Goal: Task Accomplishment & Management: Use online tool/utility

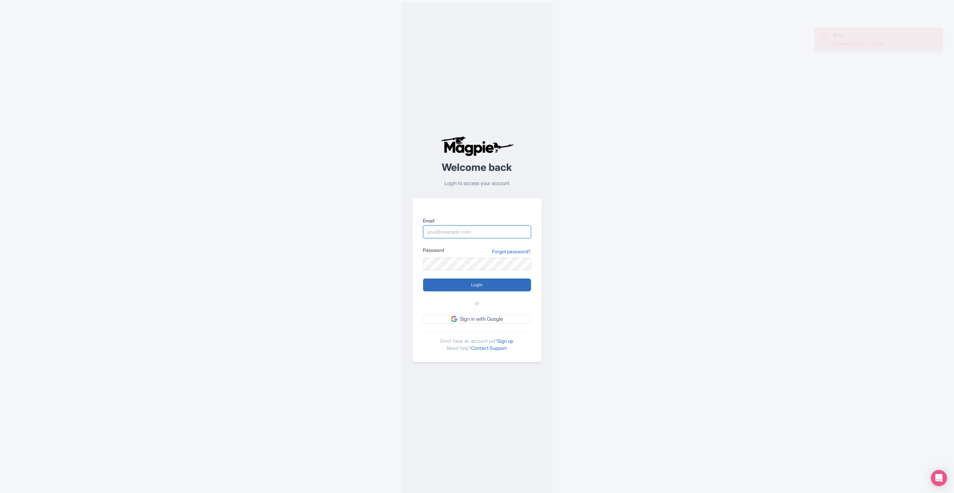
type input "deejay.reinhard@intrepidtravel.com"
click at [484, 284] on input "Login" at bounding box center [477, 284] width 108 height 13
type input "Logging in..."
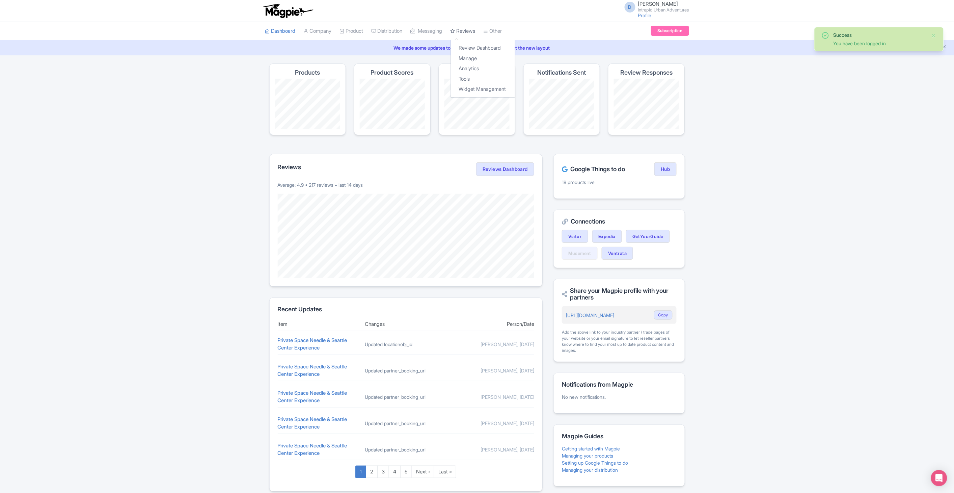
click at [455, 29] on icon at bounding box center [452, 31] width 5 height 5
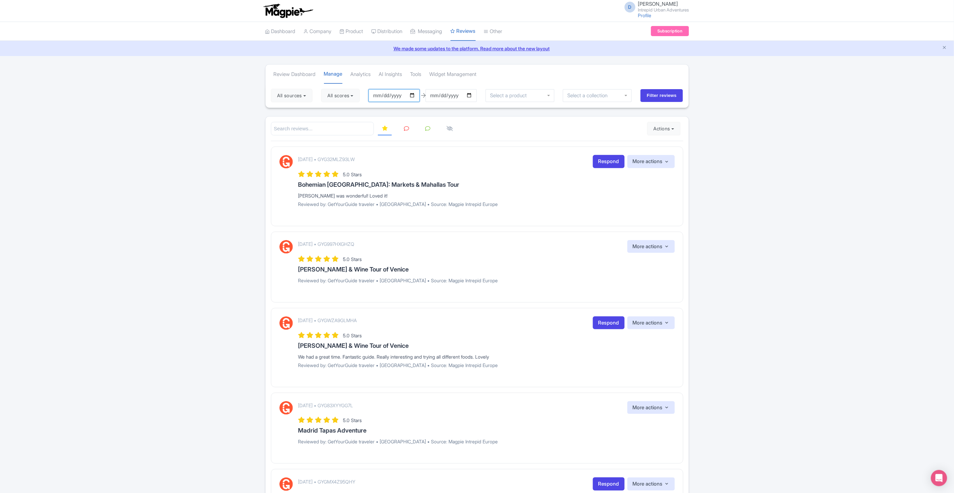
click at [413, 93] on input "2025-06-16" at bounding box center [393, 95] width 51 height 13
type input "[DATE]"
click at [473, 94] on input "2025-09-15" at bounding box center [450, 95] width 51 height 13
type input "[DATE]"
click at [595, 96] on input "select-one" at bounding box center [589, 95] width 45 height 6
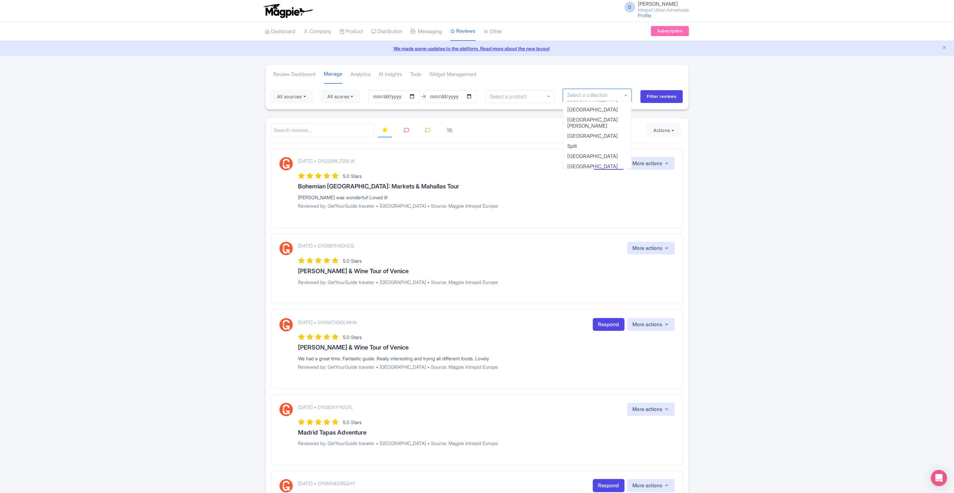
scroll to position [367, 0]
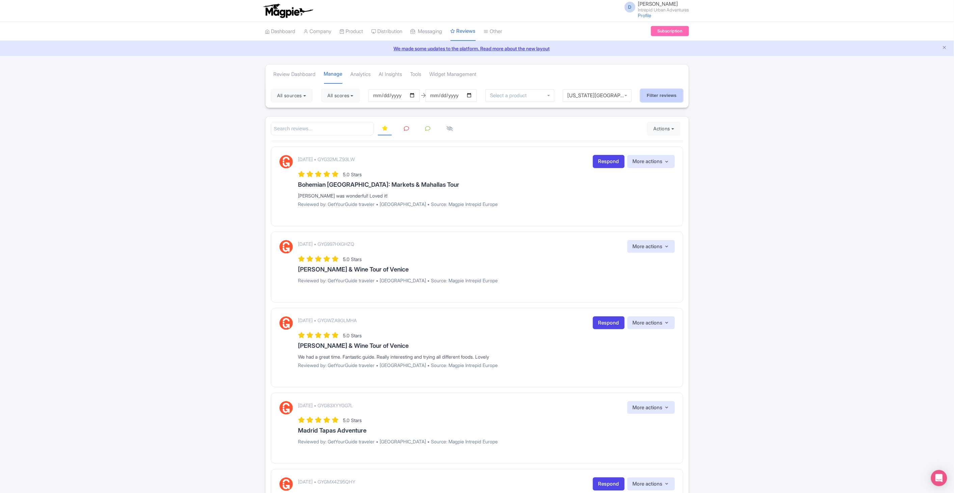
click at [660, 96] on input "Filter reviews" at bounding box center [661, 95] width 43 height 13
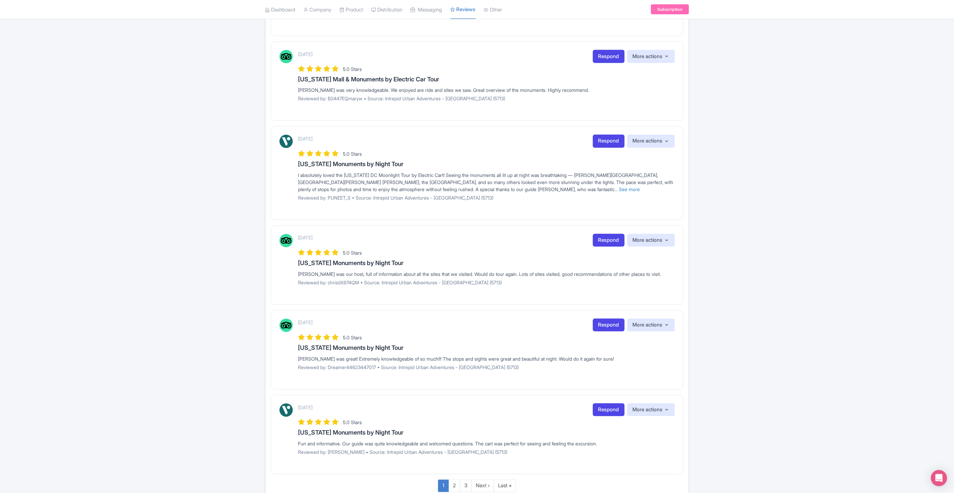
scroll to position [589, 0]
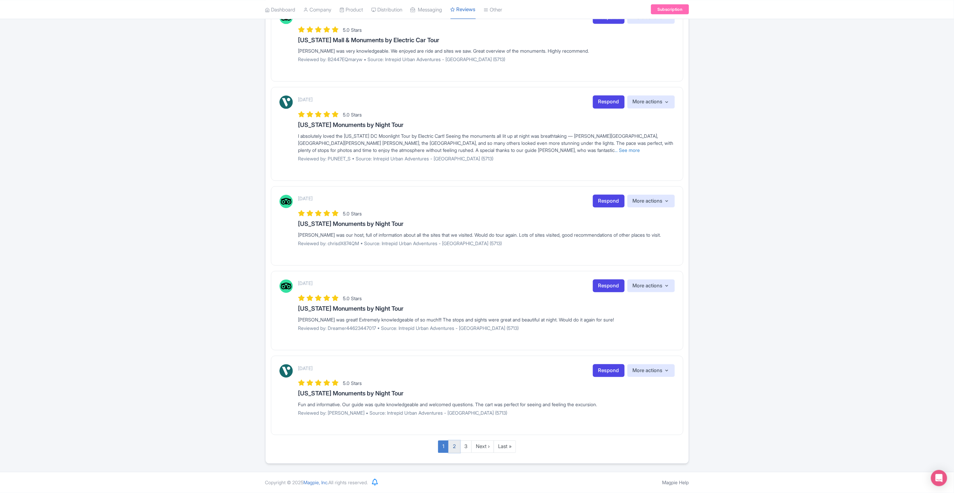
click at [456, 451] on link "2" at bounding box center [454, 446] width 12 height 12
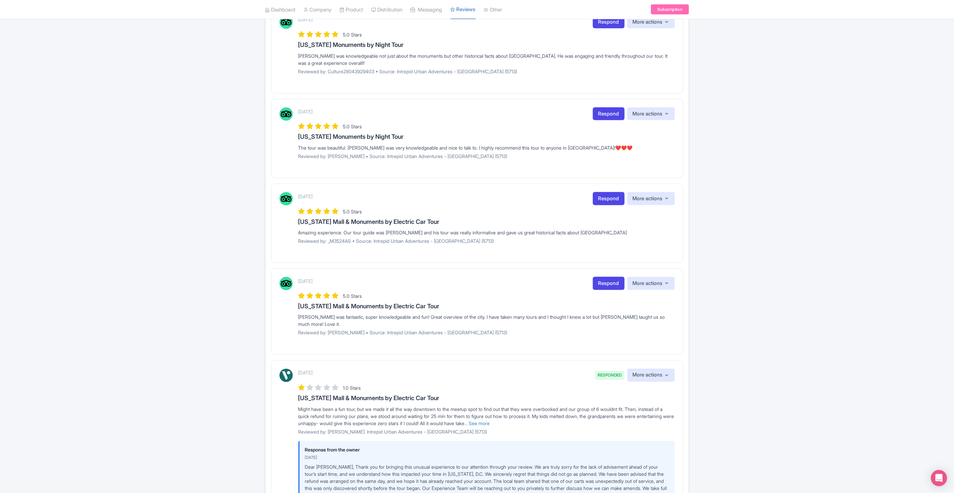
scroll to position [385, 0]
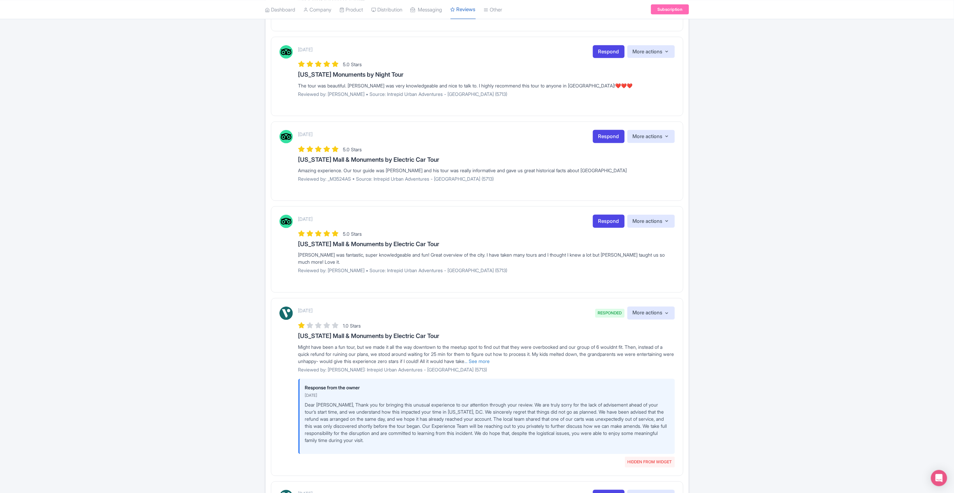
click at [926, 250] on div "Review Dashboard Manage Analytics AI Insights Tools Widget Management 4 sources…" at bounding box center [477, 229] width 954 height 1101
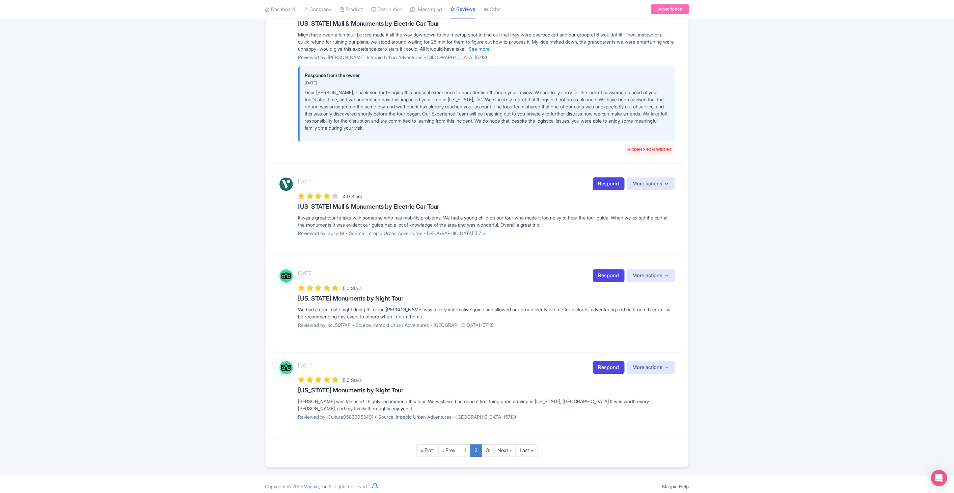
scroll to position [702, 0]
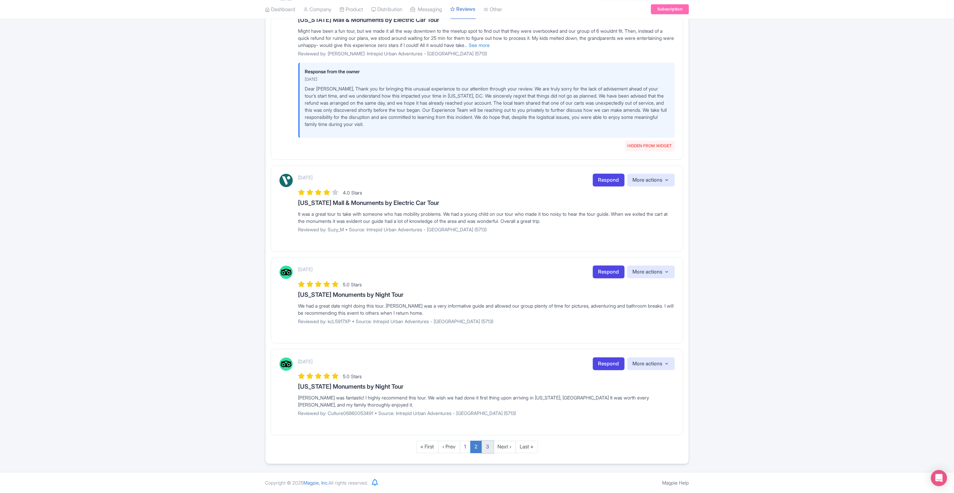
click at [486, 445] on link "3" at bounding box center [488, 446] width 12 height 12
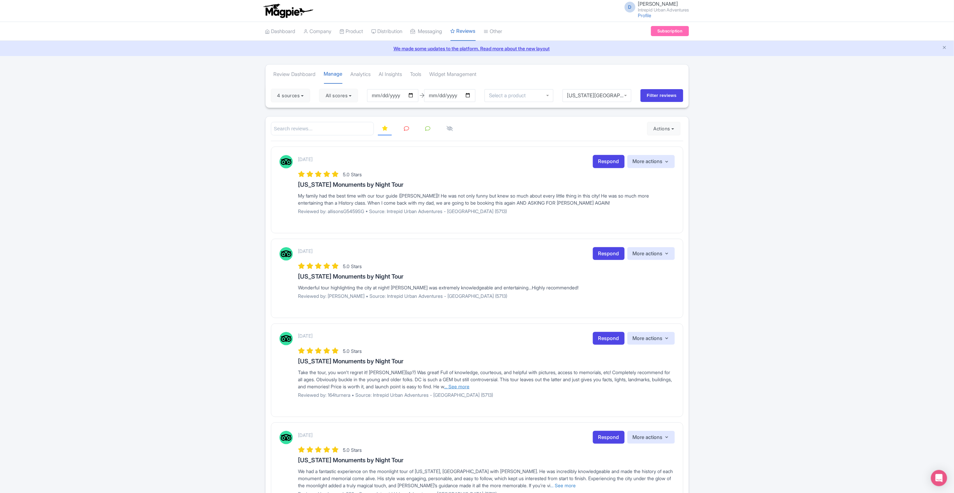
click at [470, 386] on link "... See more" at bounding box center [456, 386] width 25 height 6
